Goal: Browse casually

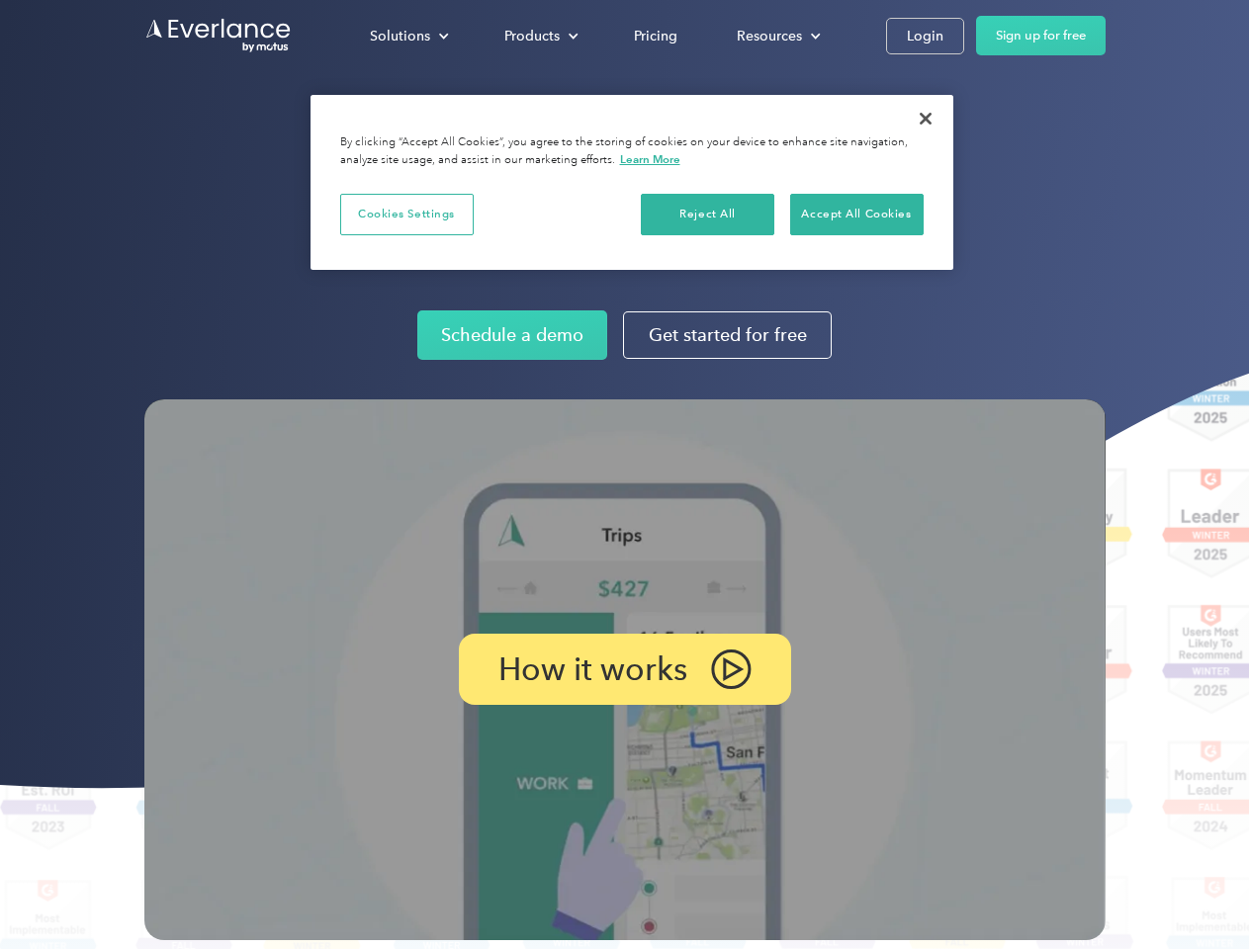
click at [624, 475] on img at bounding box center [624, 669] width 961 height 541
click at [408, 36] on div "Solutions" at bounding box center [400, 36] width 60 height 25
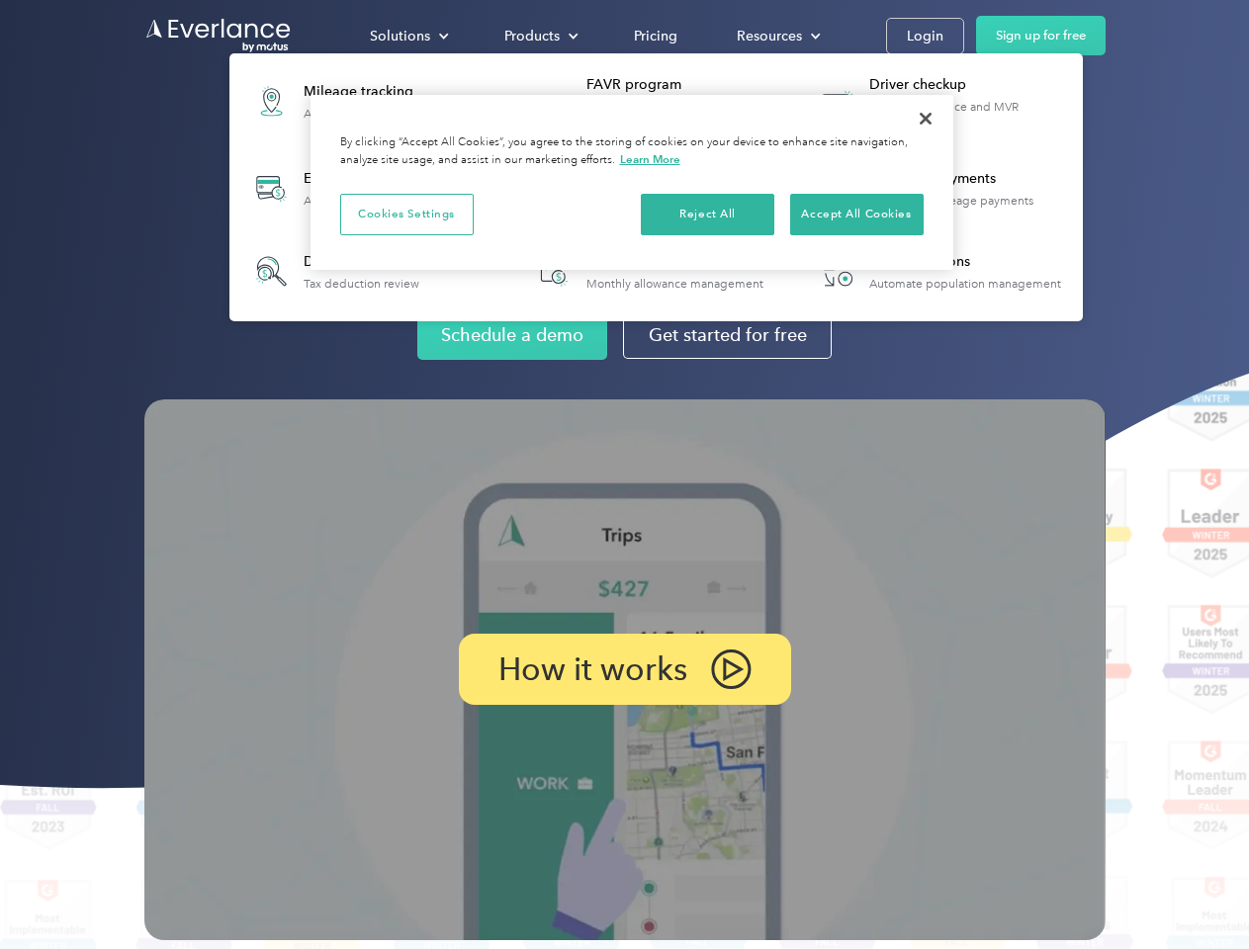
click at [539, 36] on div "Products" at bounding box center [531, 36] width 55 height 25
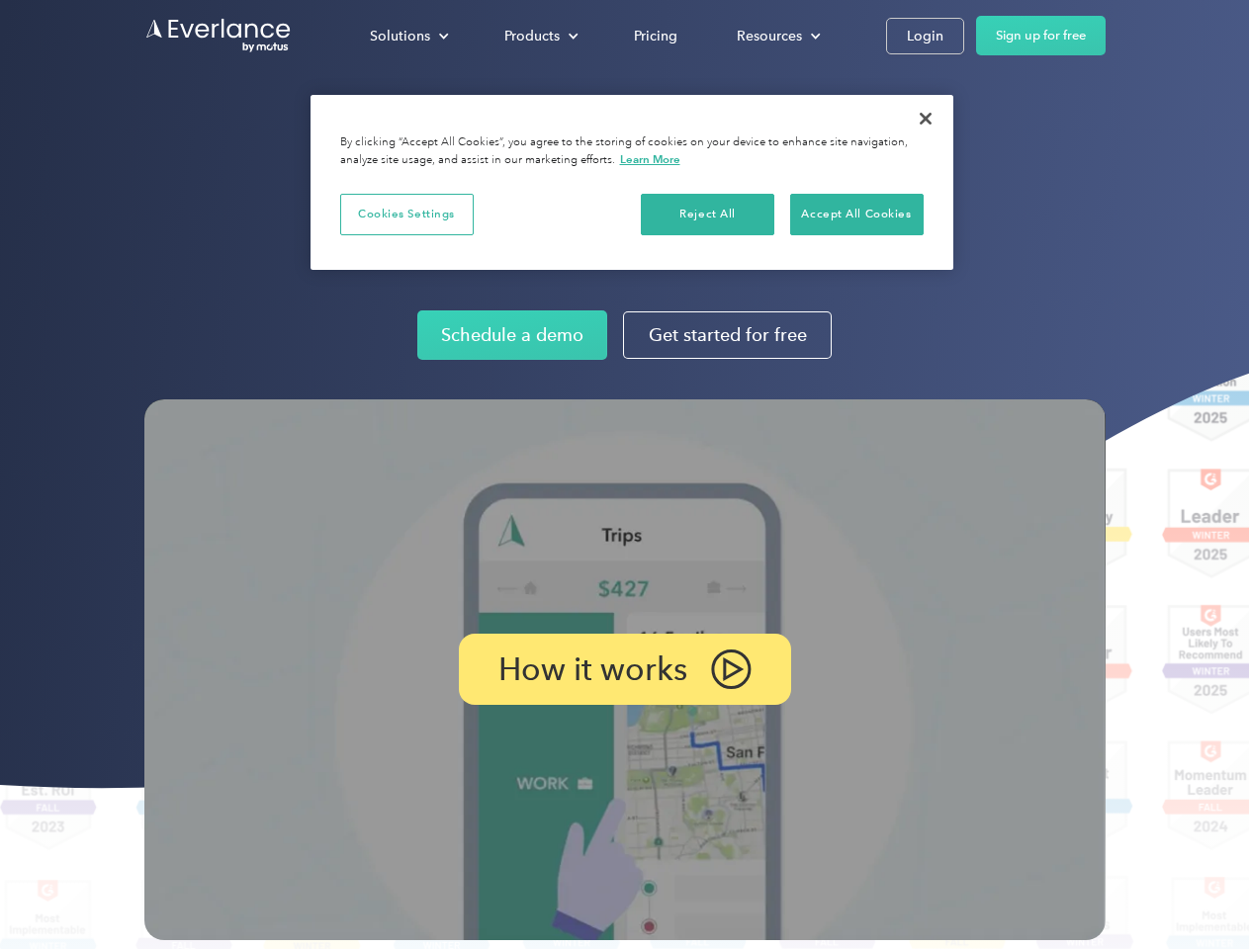
click at [776, 36] on div "Resources" at bounding box center [769, 36] width 65 height 25
click at [624, 669] on p "How it works" at bounding box center [592, 669] width 189 height 24
click at [406, 214] on button "Cookies Settings" at bounding box center [406, 215] width 133 height 42
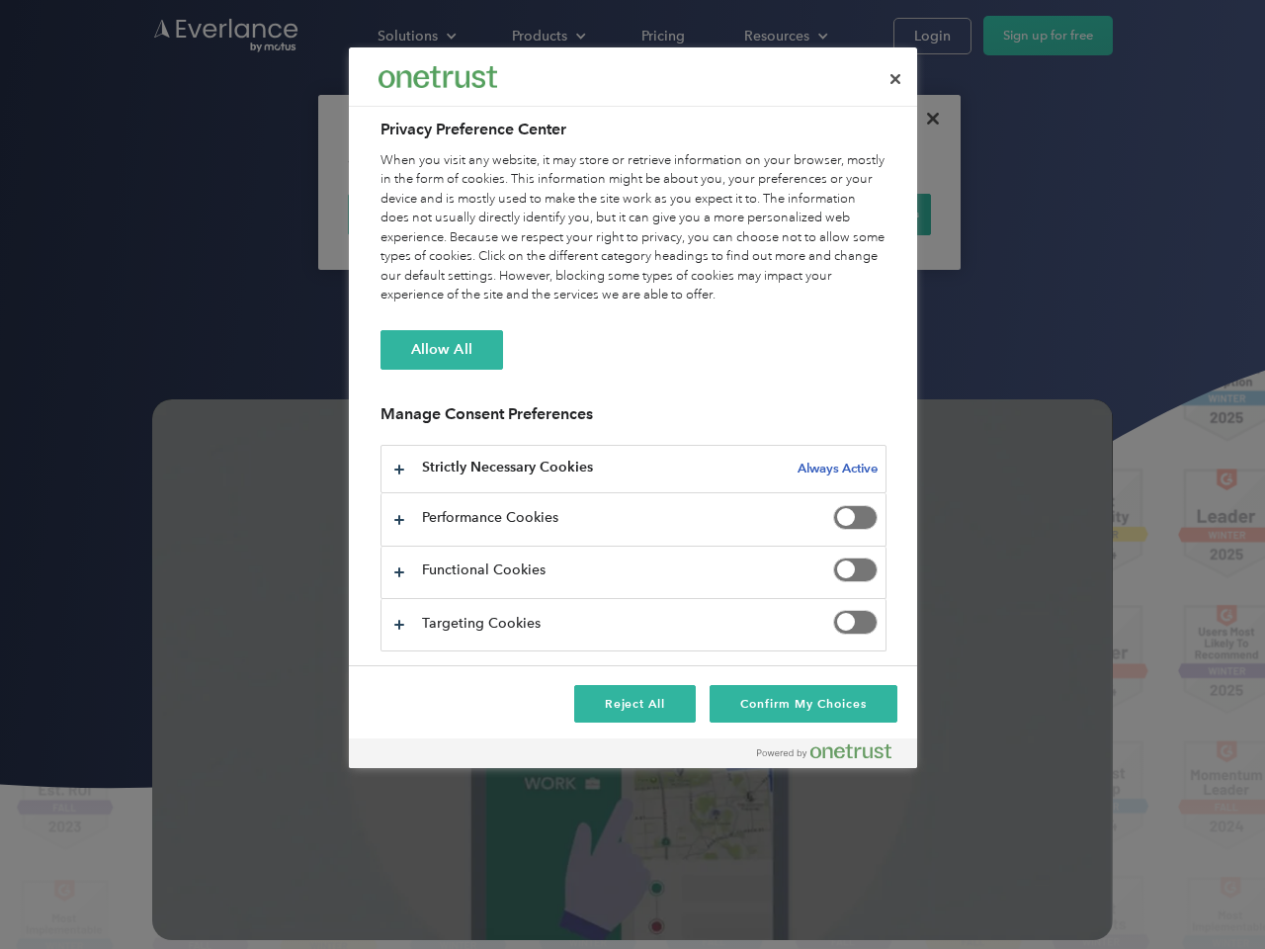
click at [708, 214] on div "When you visit any website, it may store or retrieve information on your browse…" at bounding box center [634, 228] width 506 height 154
click at [856, 214] on div "When you visit any website, it may store or retrieve information on your browse…" at bounding box center [634, 228] width 506 height 154
click at [925, 119] on div at bounding box center [632, 474] width 1265 height 949
